Goal: Learn about a topic: Learn about a topic

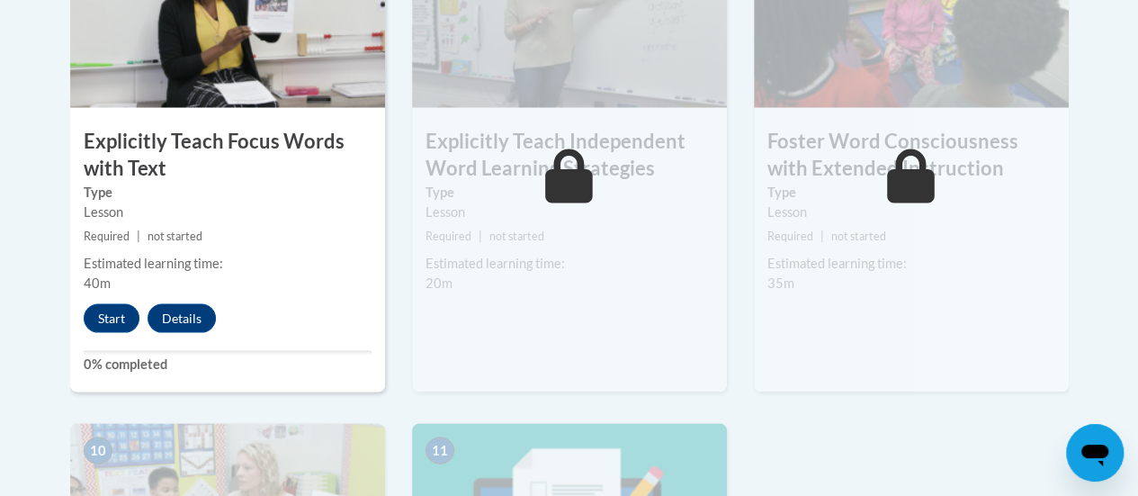
scroll to position [1673, 0]
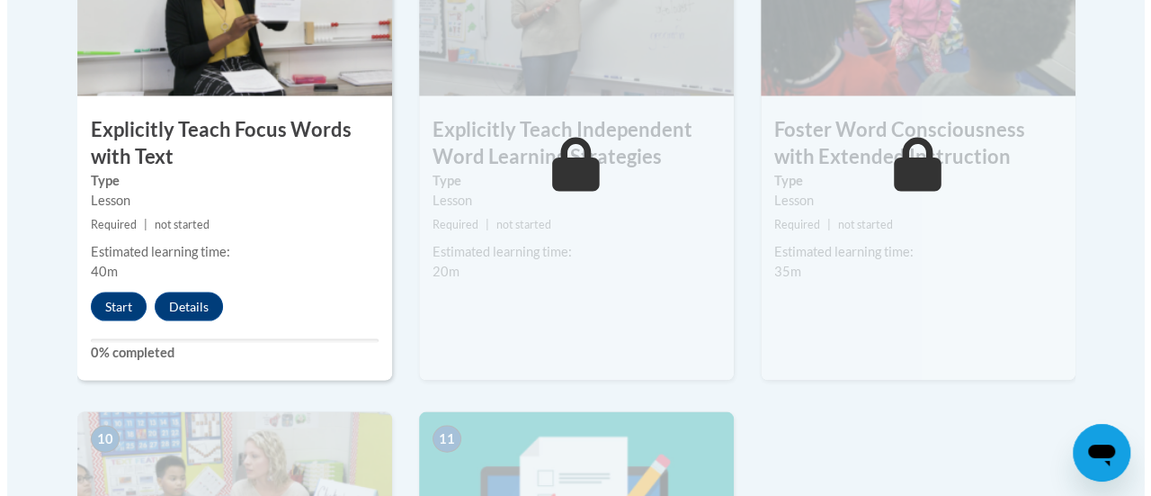
scroll to position [1678, 0]
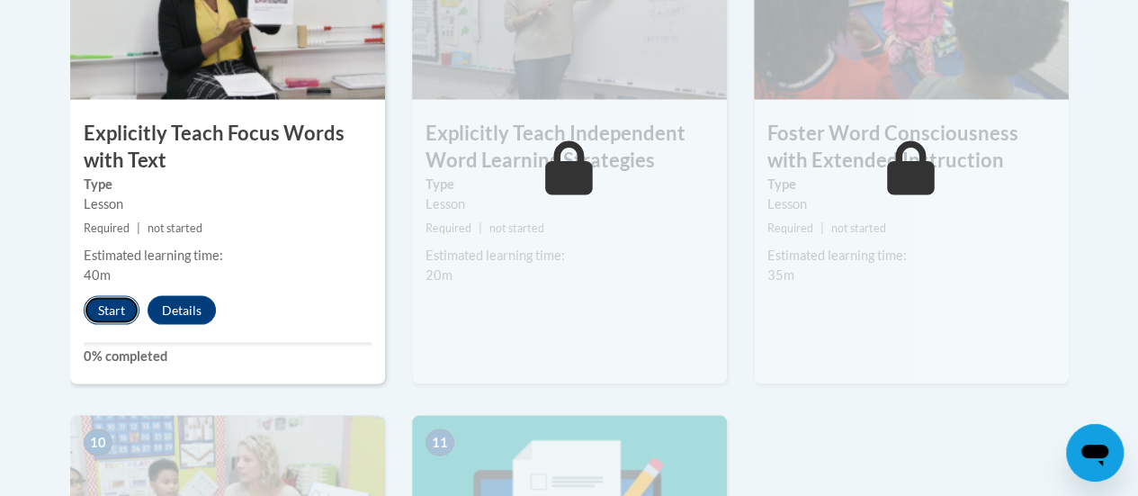
click at [104, 307] on button "Start" at bounding box center [112, 309] width 56 height 29
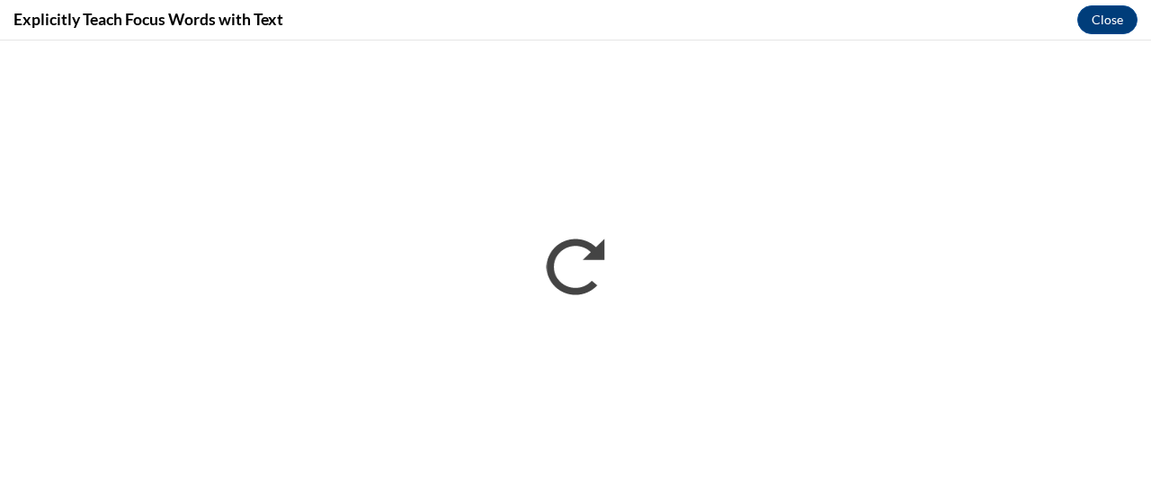
scroll to position [0, 0]
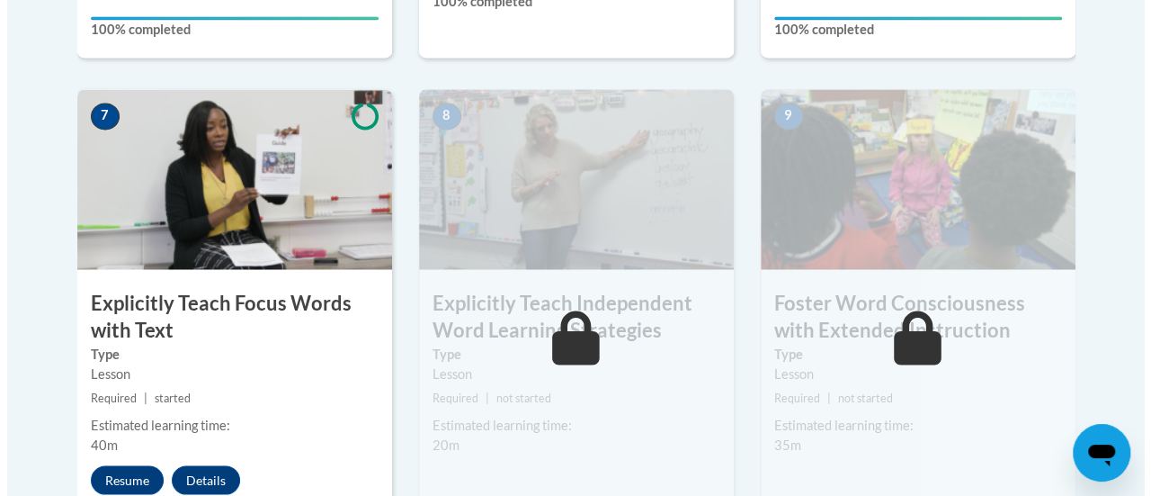
scroll to position [1509, 0]
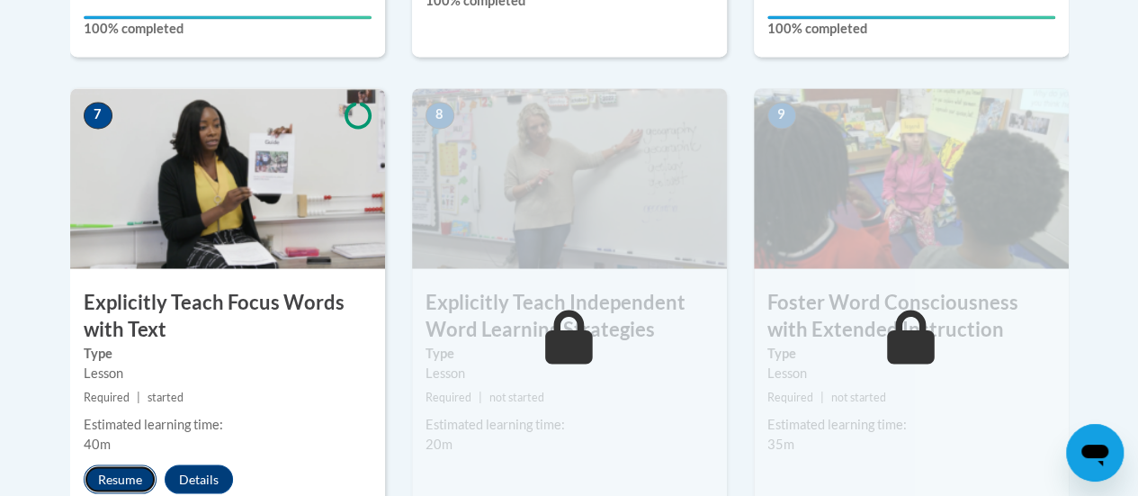
click at [122, 481] on button "Resume" at bounding box center [120, 478] width 73 height 29
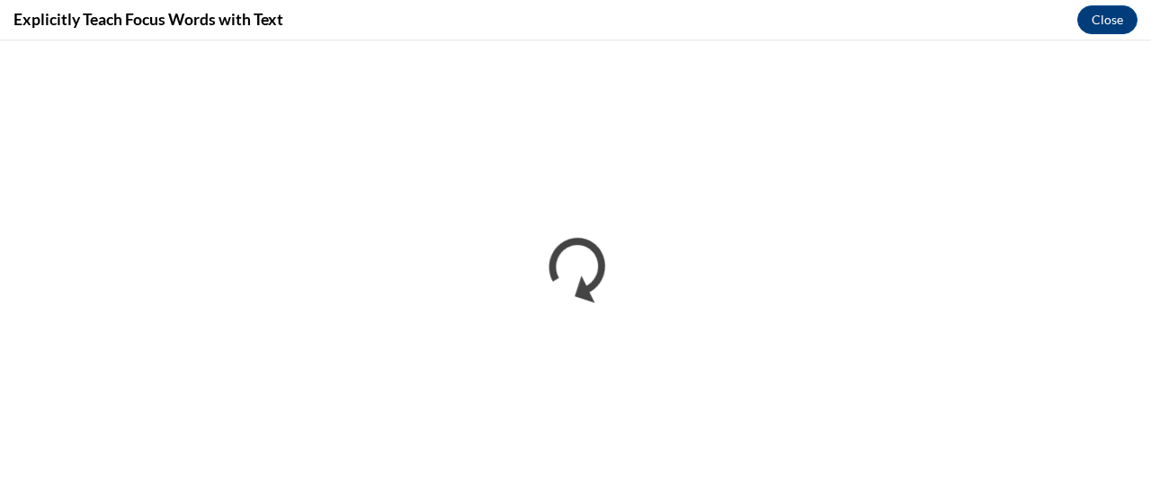
scroll to position [0, 0]
